Goal: Information Seeking & Learning: Learn about a topic

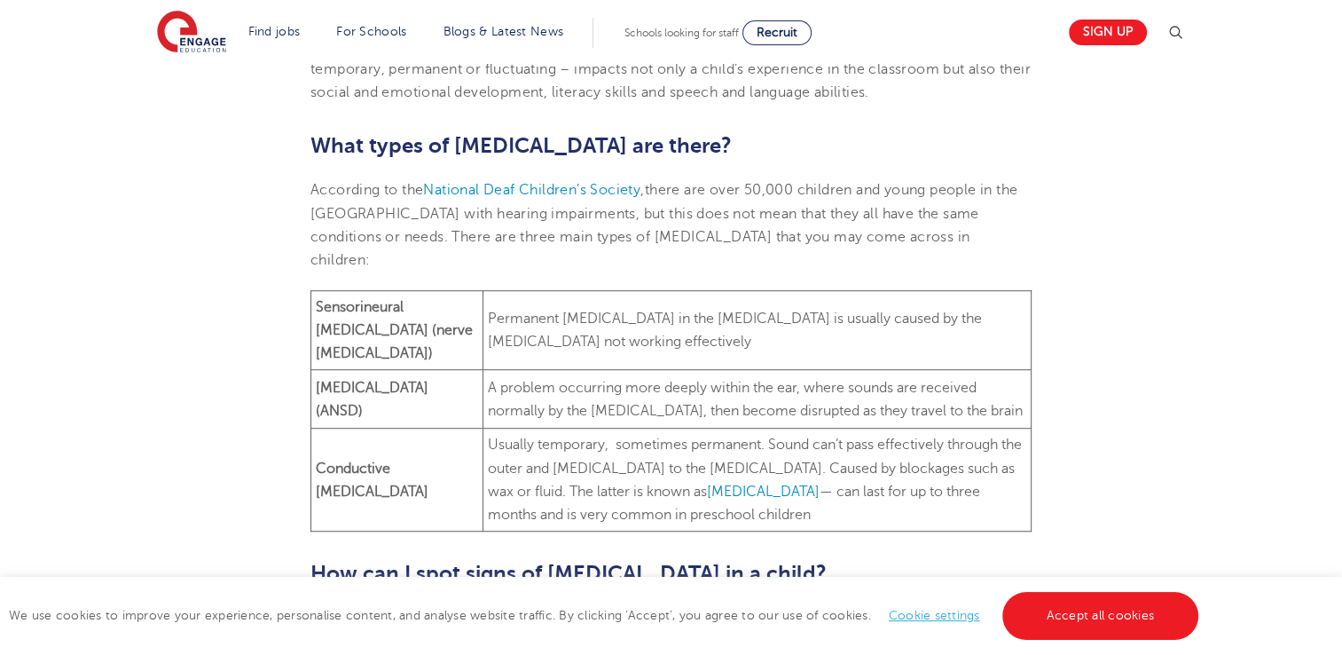
scroll to position [908, 0]
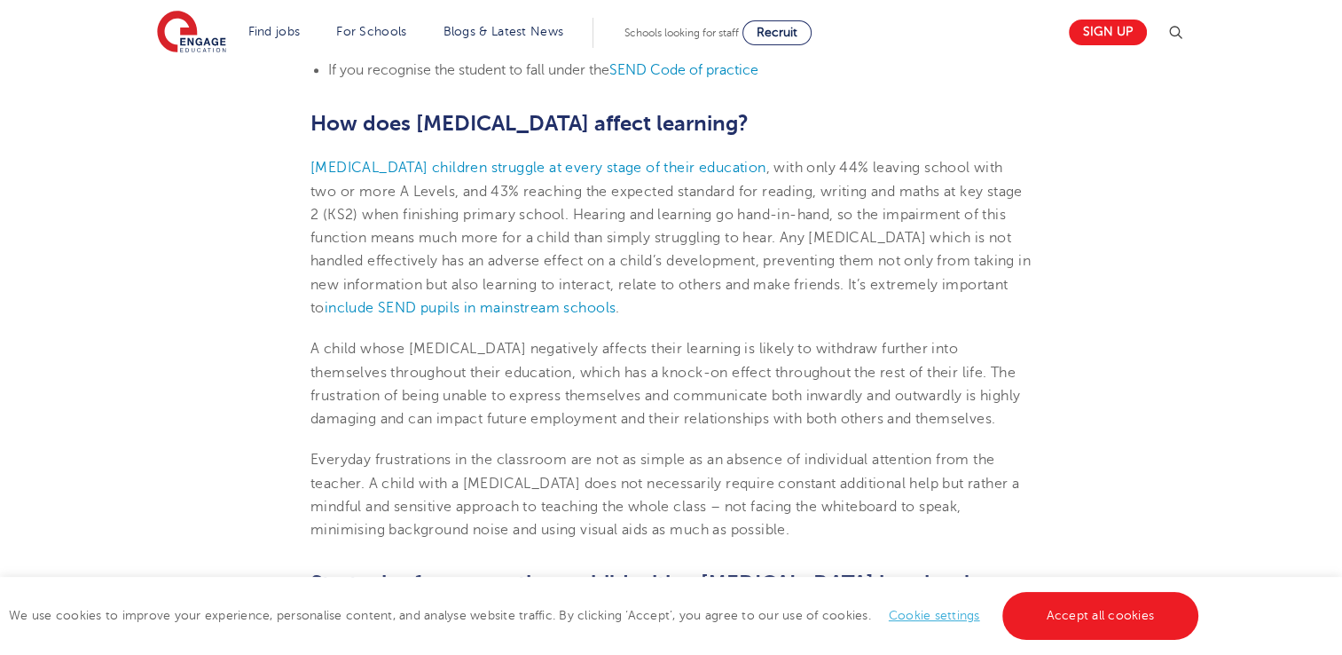
scroll to position [1858, 0]
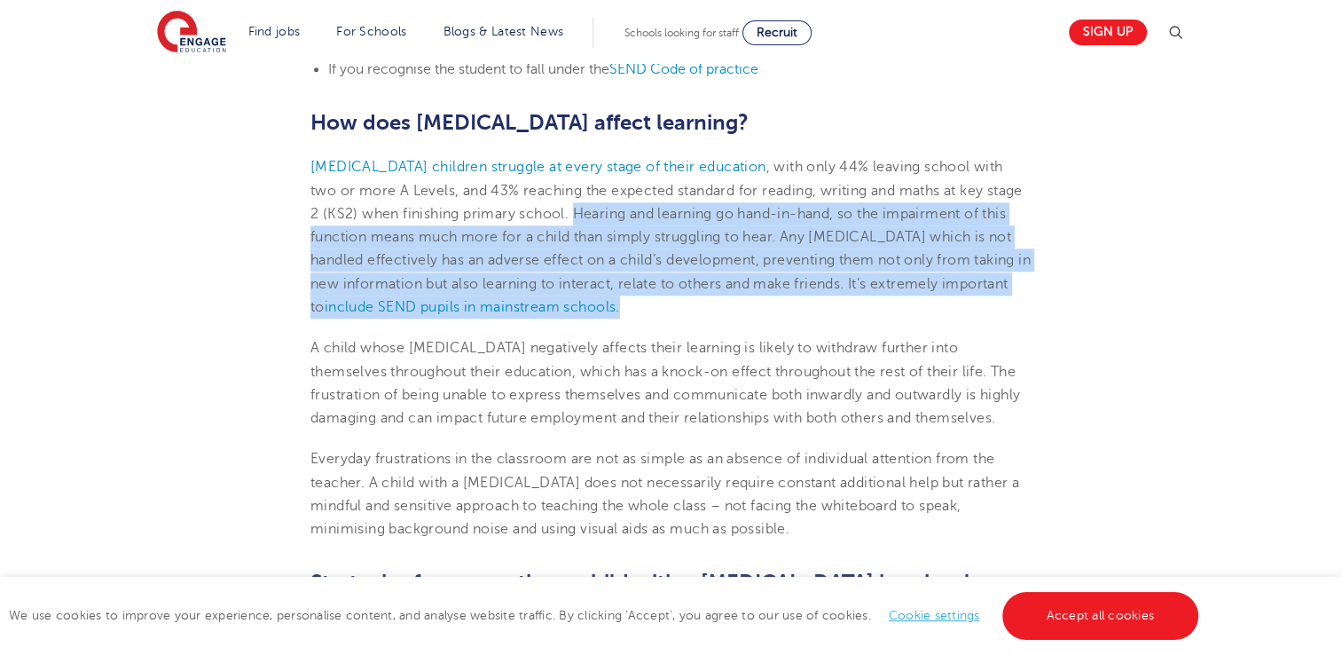
drag, startPoint x: 616, startPoint y: 210, endPoint x: 963, endPoint y: 300, distance: 359.1
click at [963, 300] on p "[MEDICAL_DATA] children struggle at every stage of their education , with only …" at bounding box center [670, 236] width 721 height 163
click at [805, 307] on p "[MEDICAL_DATA] children struggle at every stage of their education , with only …" at bounding box center [670, 236] width 721 height 163
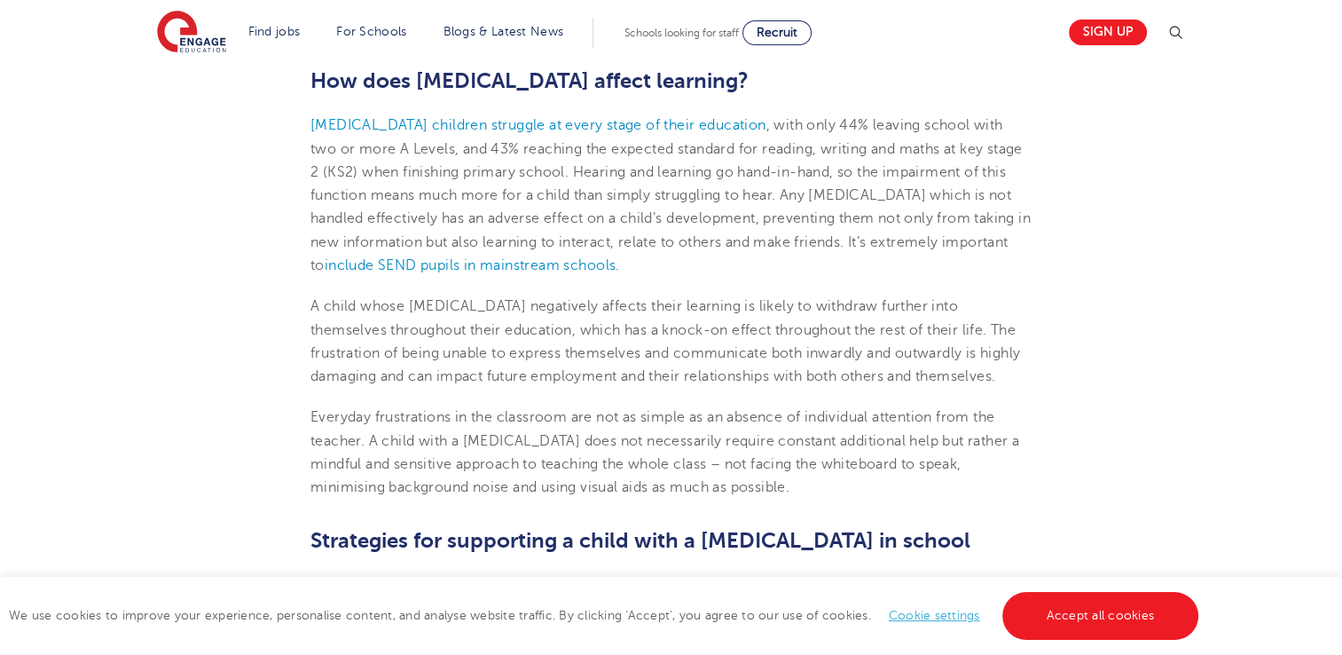
scroll to position [1901, 0]
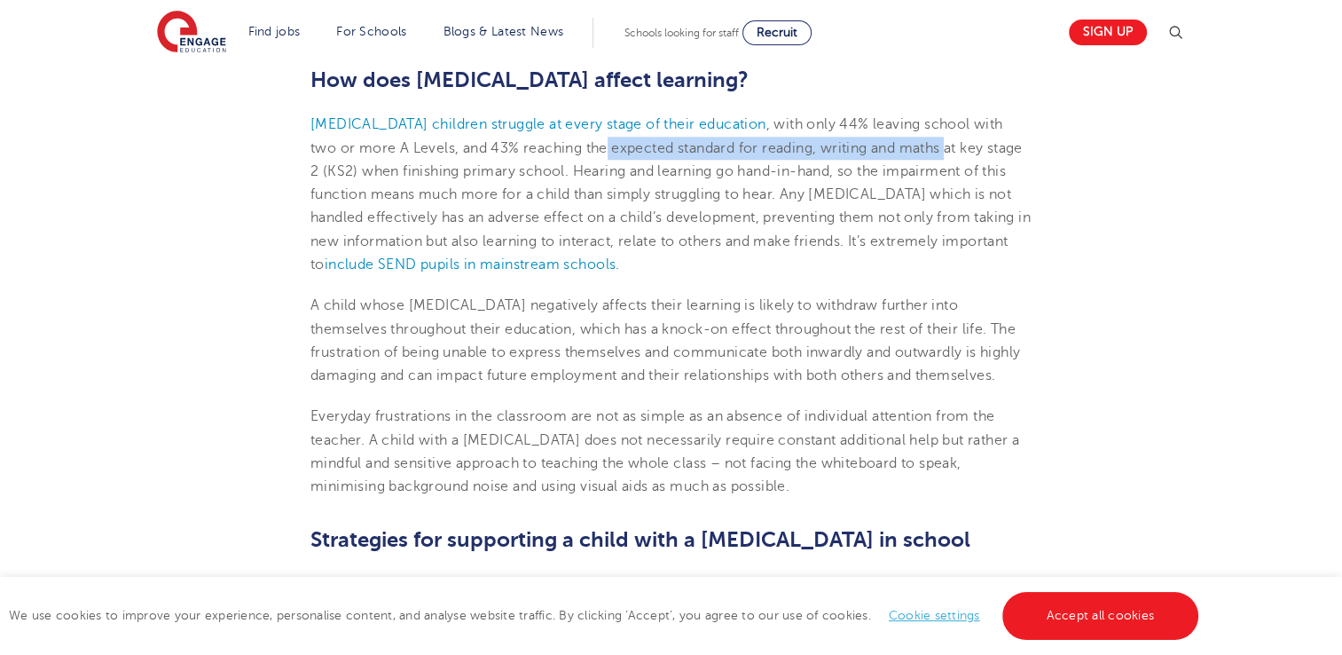
drag, startPoint x: 610, startPoint y: 146, endPoint x: 950, endPoint y: 151, distance: 339.8
click at [950, 151] on span ", with only 44% leaving school with two or more A Levels, and 43% reaching the …" at bounding box center [670, 194] width 720 height 156
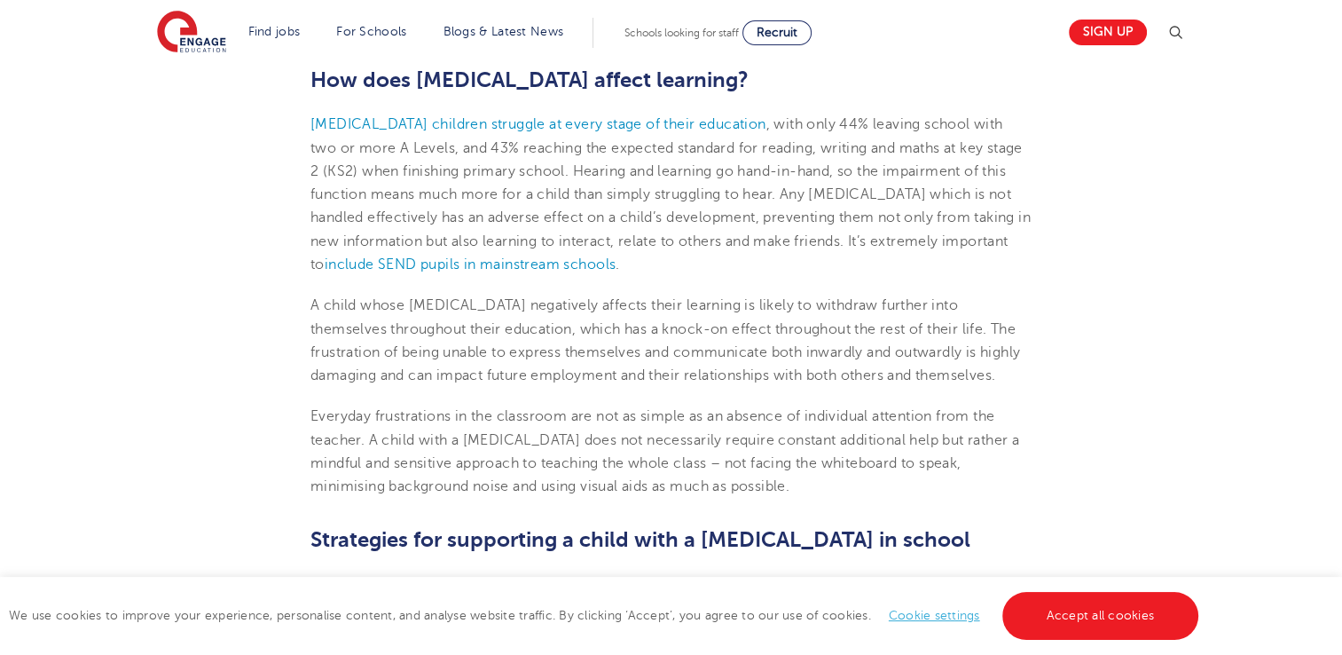
click at [690, 208] on span ", with only 44% leaving school with two or more A Levels, and 43% reaching the …" at bounding box center [670, 194] width 720 height 156
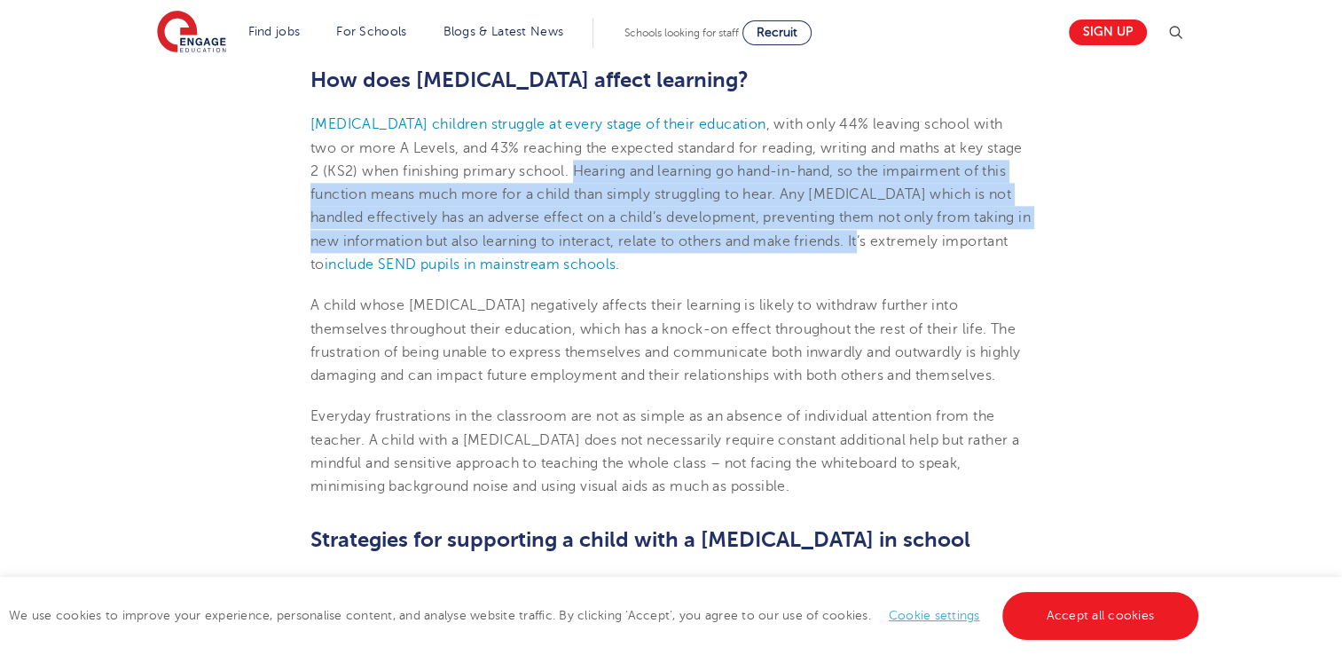
drag, startPoint x: 614, startPoint y: 165, endPoint x: 909, endPoint y: 234, distance: 303.4
click at [909, 234] on span ", with only 44% leaving school with two or more A Levels, and 43% reaching the …" at bounding box center [670, 194] width 720 height 156
drag, startPoint x: 909, startPoint y: 234, endPoint x: 821, endPoint y: 222, distance: 88.7
copy span "Hearing and learning go hand-in-hand, so the impairment of this function means …"
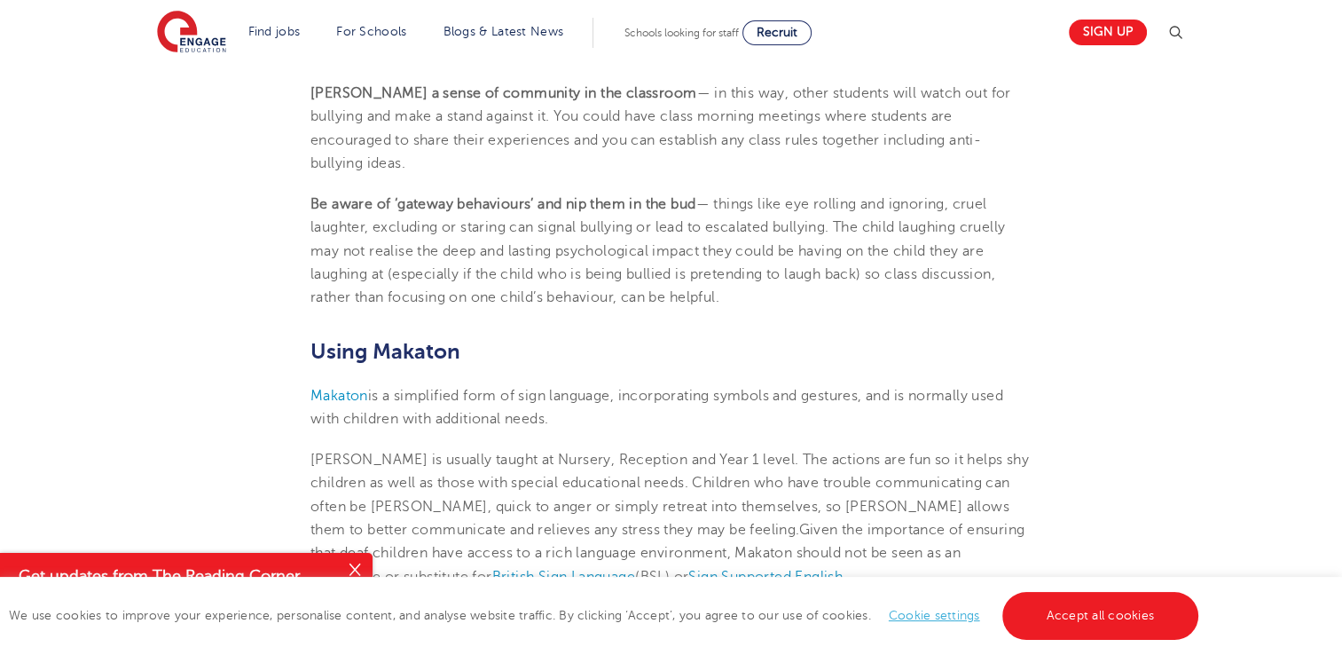
scroll to position [3672, 0]
click at [336, 387] on span "Makaton" at bounding box center [339, 395] width 58 height 16
